Goal: Browse casually

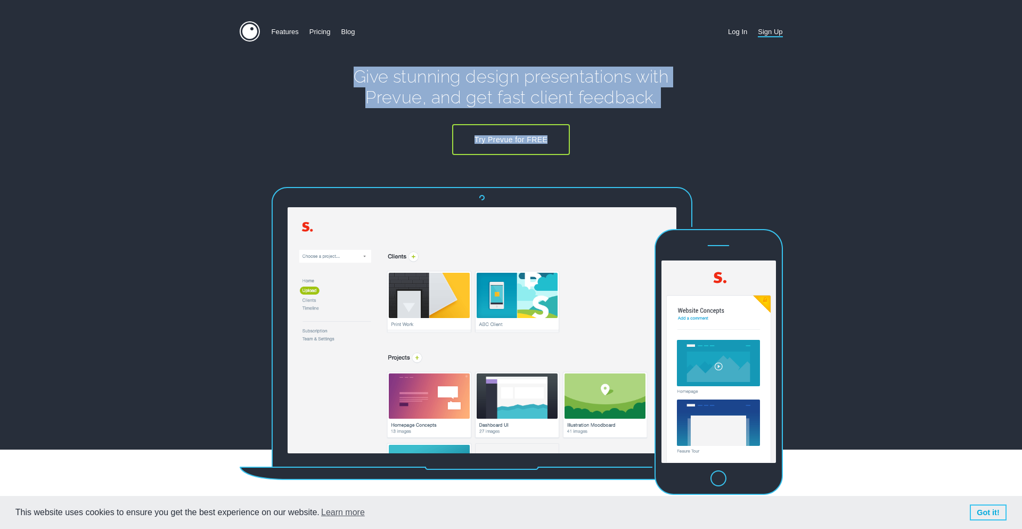
drag, startPoint x: 339, startPoint y: 81, endPoint x: 656, endPoint y: 125, distance: 320.0
click at [656, 125] on div "Give stunning design presentations with Prevue, and get fast client feedback. T…" at bounding box center [511, 77] width 543 height 155
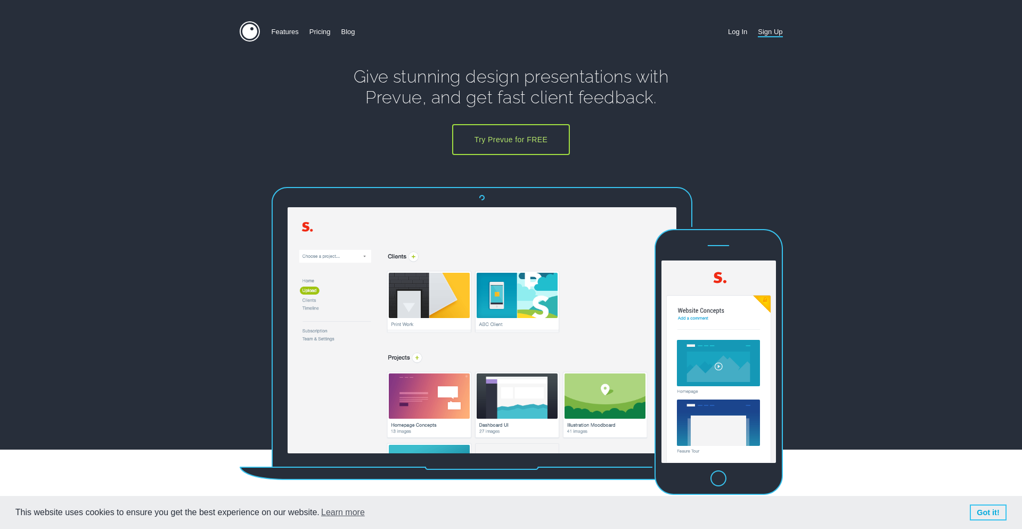
click at [656, 125] on div "Give stunning design presentations with Prevue, and get fast client feedback. T…" at bounding box center [512, 77] width 320 height 155
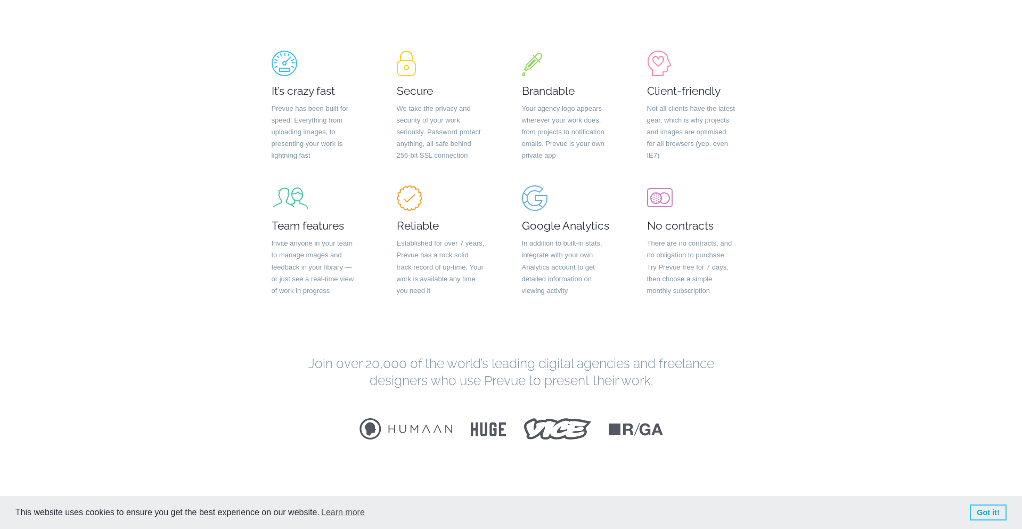
scroll to position [2238, 0]
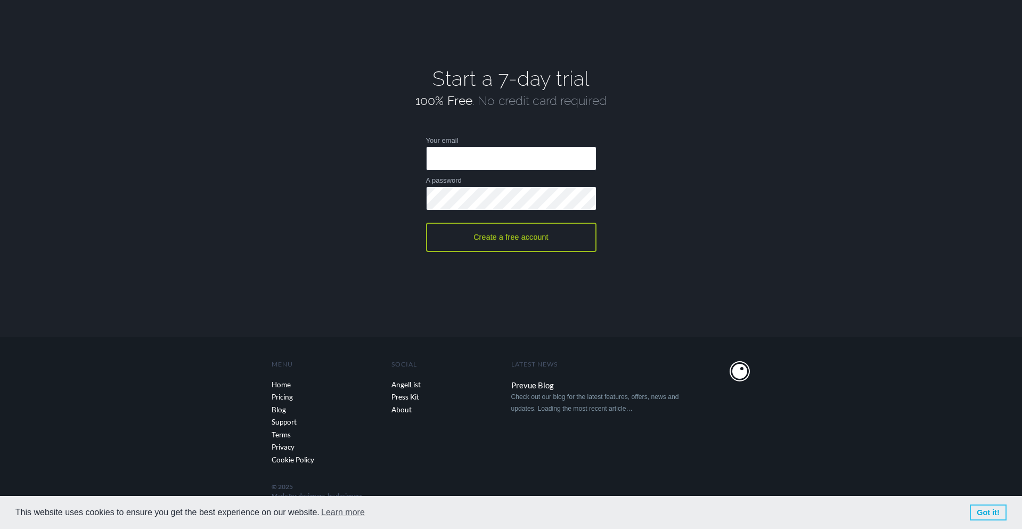
drag, startPoint x: 250, startPoint y: 359, endPoint x: 424, endPoint y: 436, distance: 189.9
click at [424, 436] on section "^ Back to Top Latest News Prevue Blog Check out our blog for the latest feature…" at bounding box center [511, 433] width 1022 height 192
drag, startPoint x: 573, startPoint y: 471, endPoint x: 229, endPoint y: 333, distance: 371.0
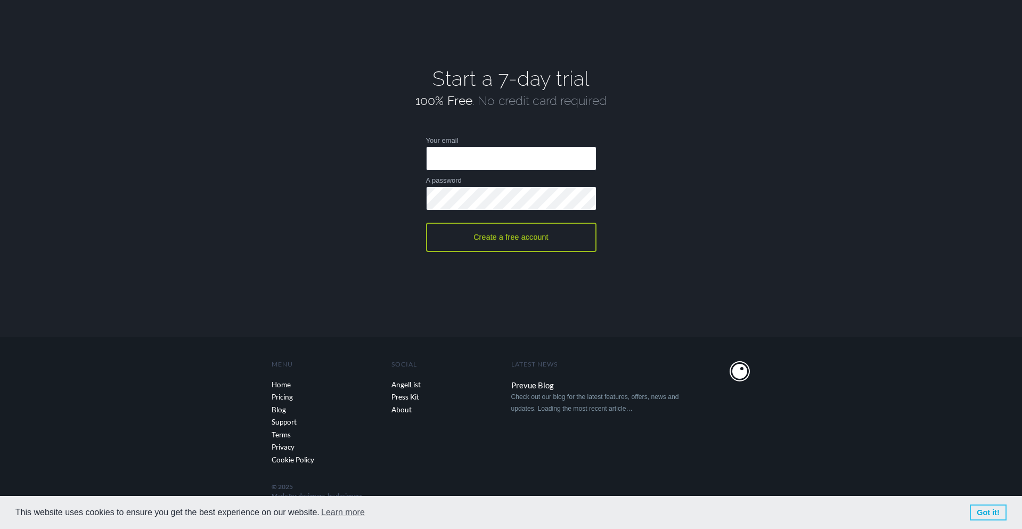
click at [229, 333] on section "Start a 7-day trial 100% Free . No credit card required Your email A password C…" at bounding box center [511, 160] width 1022 height 354
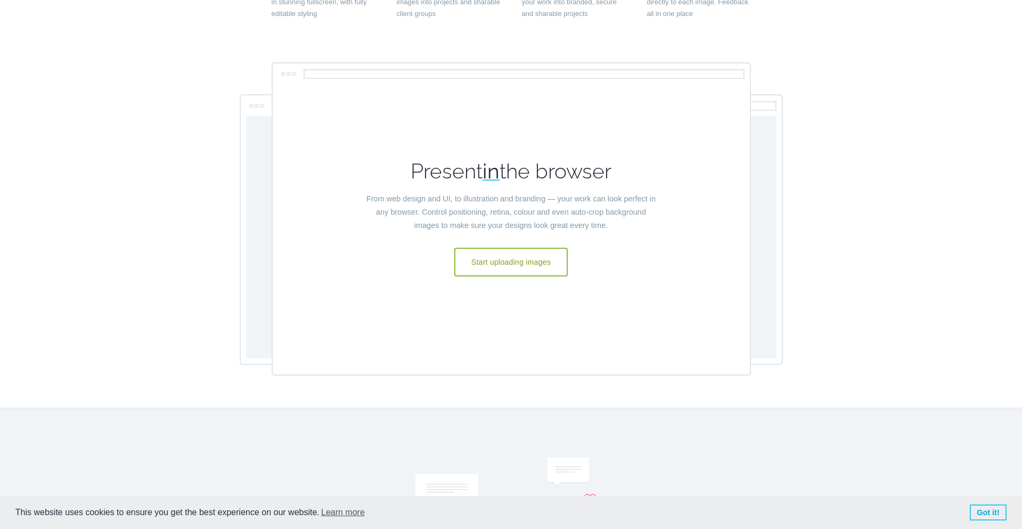
scroll to position [63, 0]
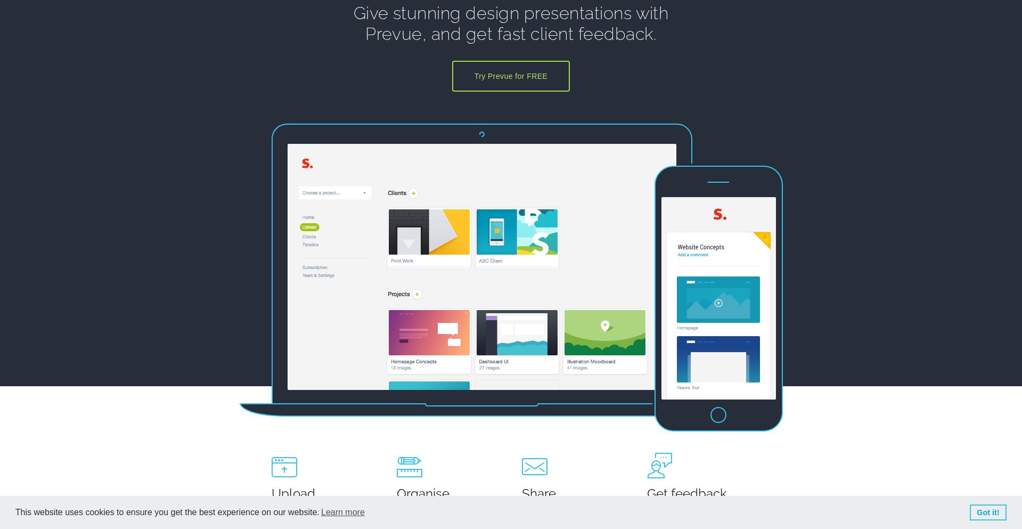
click at [377, 55] on div "Give stunning design presentations with Prevue, and get fast client feedback. T…" at bounding box center [512, 14] width 320 height 155
